Goal: Check status: Check status

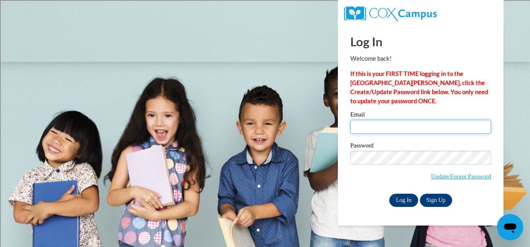
type input "neinmel@sdmfschools.org"
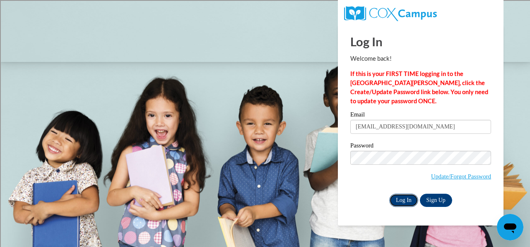
click at [409, 199] on input "Log In" at bounding box center [403, 200] width 29 height 13
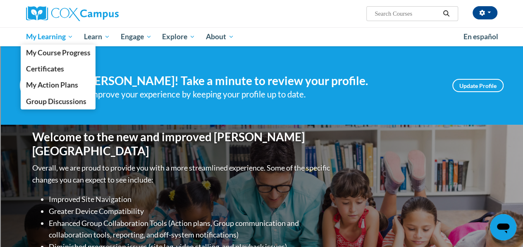
click at [67, 36] on span "My Learning" at bounding box center [50, 37] width 48 height 10
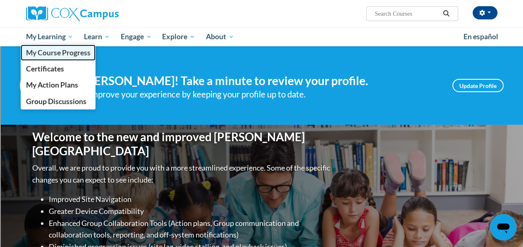
click at [68, 52] on span "My Course Progress" at bounding box center [58, 52] width 65 height 9
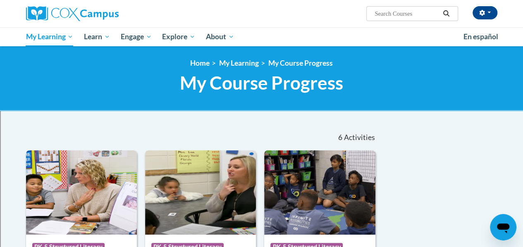
click at [399, 10] on input "Search..." at bounding box center [407, 14] width 66 height 10
click at [400, 13] on input "Search..." at bounding box center [407, 14] width 66 height 10
